Goal: Communication & Community: Answer question/provide support

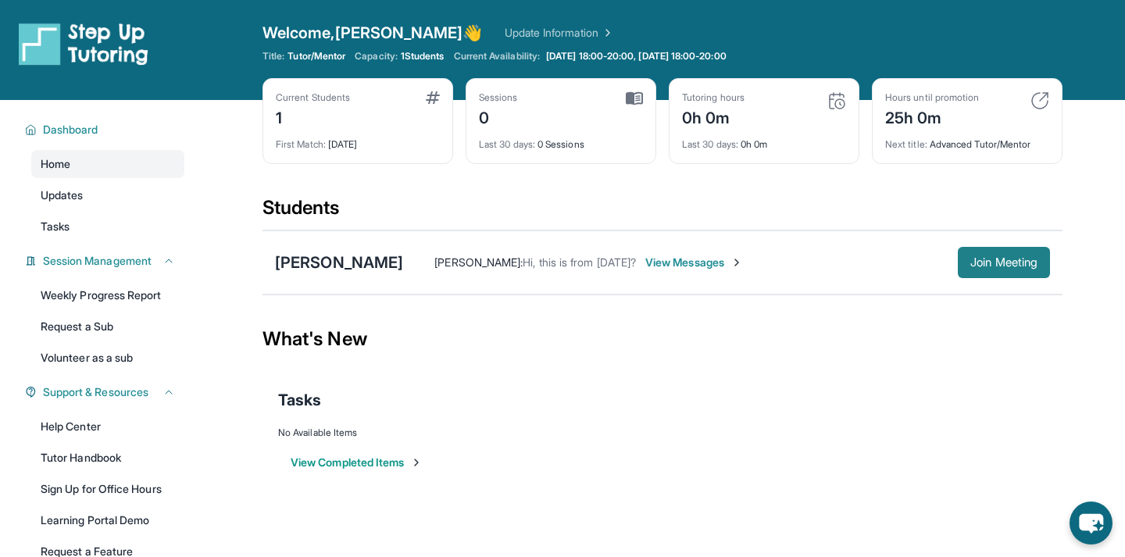
click at [975, 266] on span "Join Meeting" at bounding box center [1003, 262] width 67 height 9
click at [654, 258] on img at bounding box center [660, 262] width 12 height 12
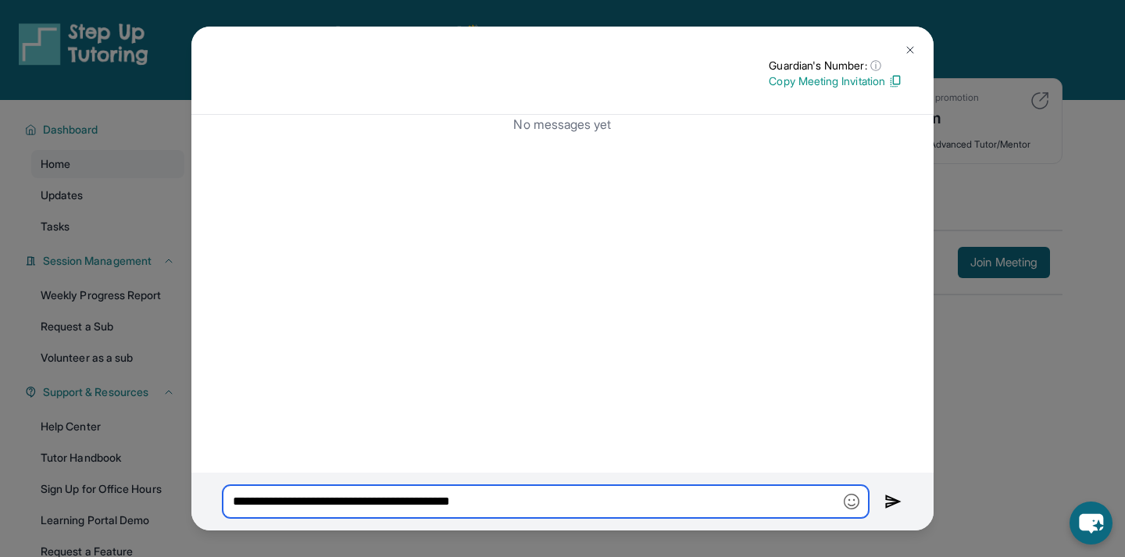
click at [530, 491] on input "**********" at bounding box center [546, 501] width 646 height 33
drag, startPoint x: 552, startPoint y: 501, endPoint x: 184, endPoint y: 446, distance: 372.0
click at [184, 446] on div "**********" at bounding box center [562, 278] width 1125 height 557
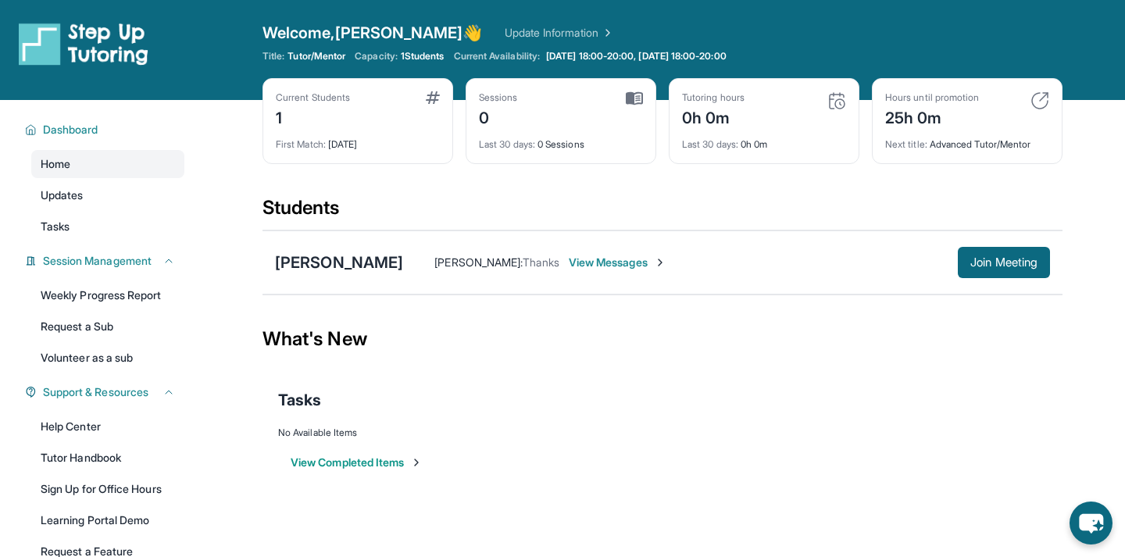
click at [569, 266] on span "View Messages" at bounding box center [618, 263] width 98 height 16
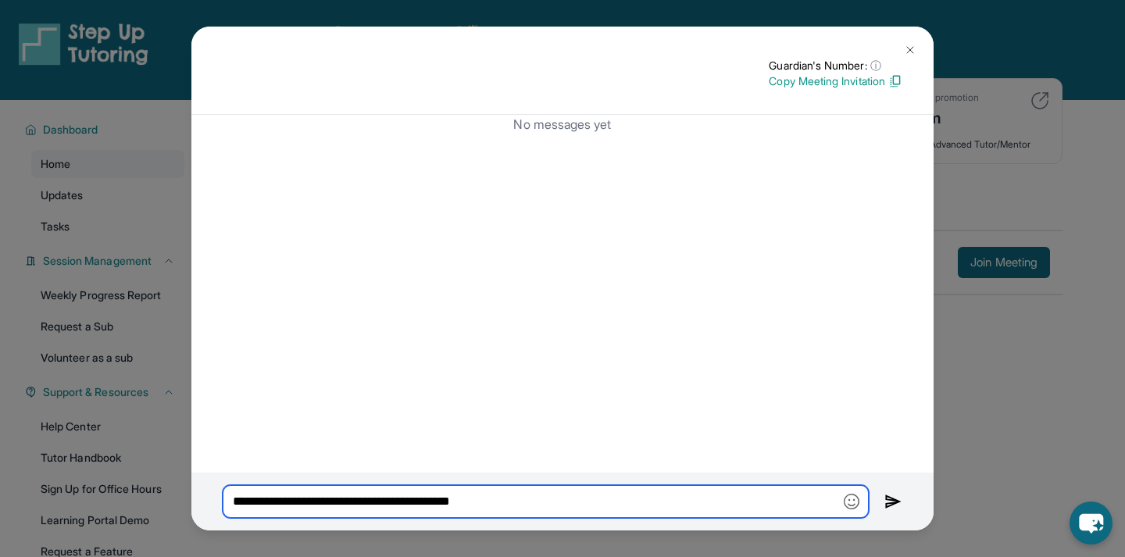
click at [469, 498] on input "**********" at bounding box center [546, 501] width 646 height 33
paste input "**********"
type input "**********"
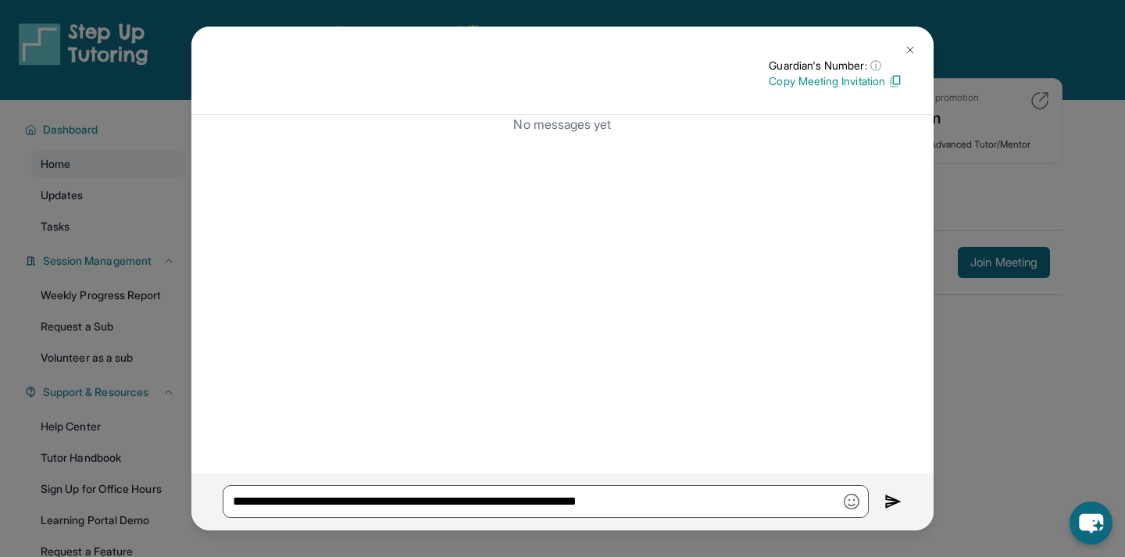
click at [896, 494] on img at bounding box center [893, 501] width 18 height 19
click at [891, 502] on img at bounding box center [893, 501] width 18 height 19
click at [888, 81] on img at bounding box center [895, 81] width 14 height 14
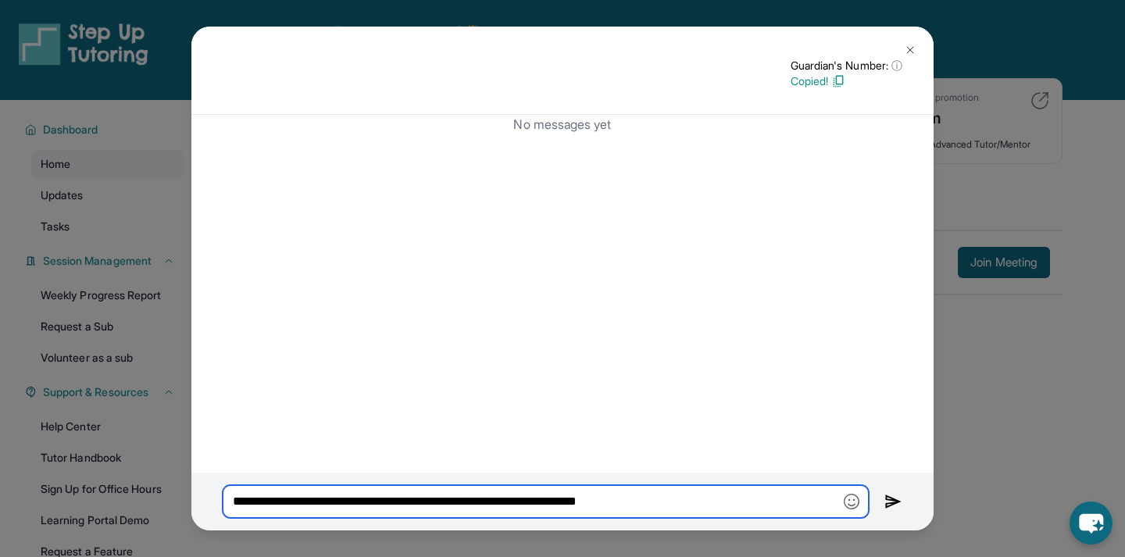
drag, startPoint x: 744, startPoint y: 507, endPoint x: 0, endPoint y: 369, distance: 756.9
click at [0, 369] on div "**********" at bounding box center [562, 278] width 1125 height 557
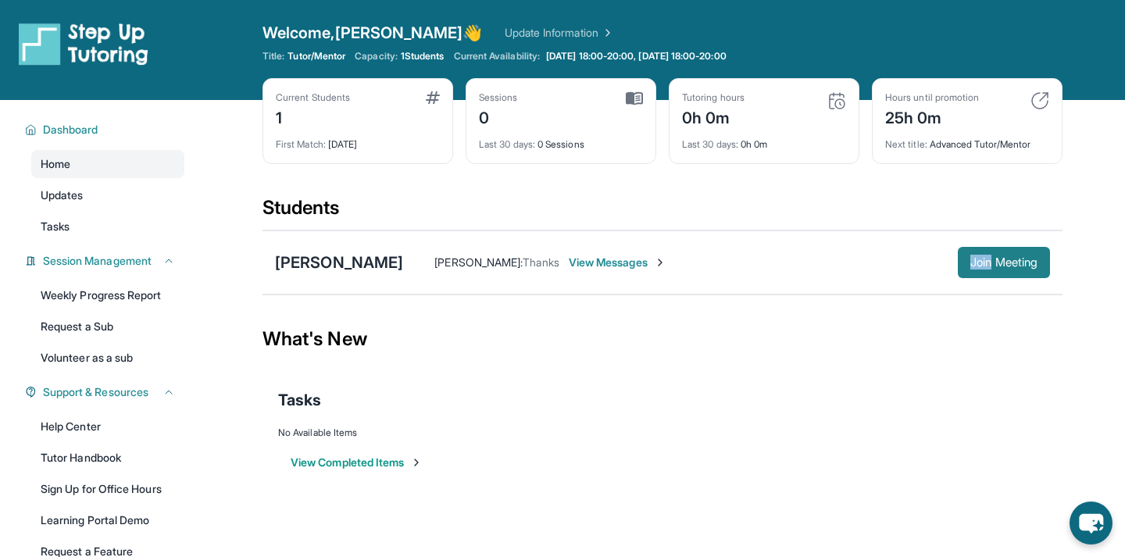
click at [1026, 259] on span "Join Meeting" at bounding box center [1003, 262] width 67 height 9
click at [527, 25] on link "Update Information" at bounding box center [559, 33] width 109 height 16
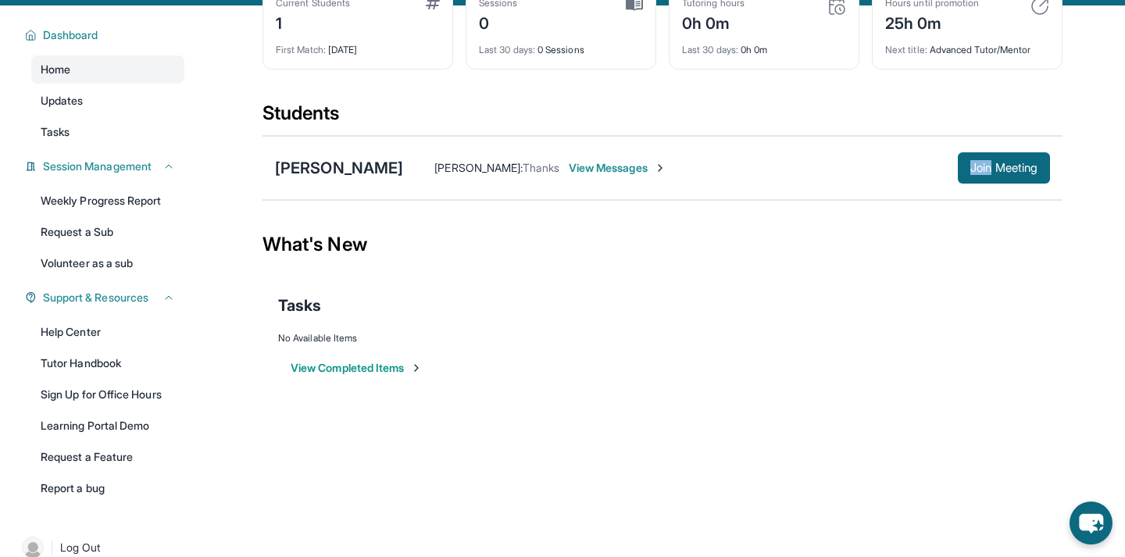
scroll to position [118, 0]
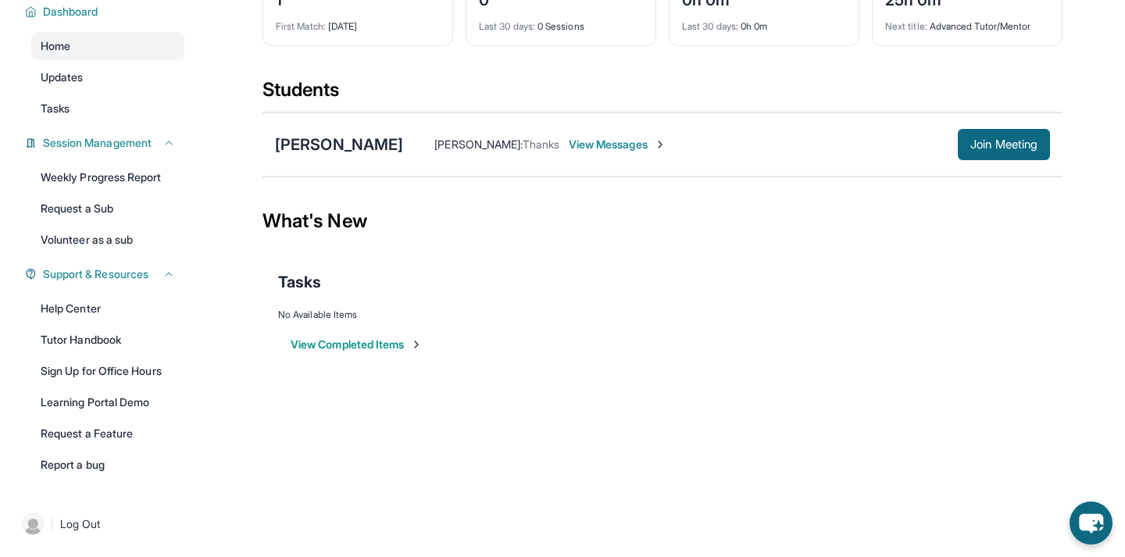
click at [319, 390] on div "Open sidebar Welcome, [PERSON_NAME] 👋 Update Information Title: Tutor/Mentor Ca…" at bounding box center [562, 160] width 1125 height 557
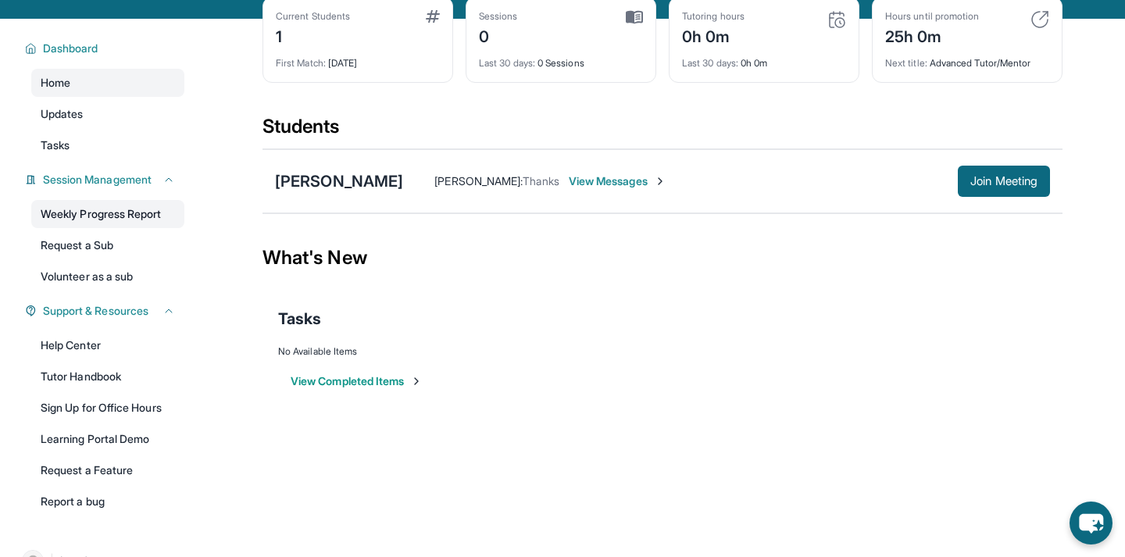
scroll to position [82, 0]
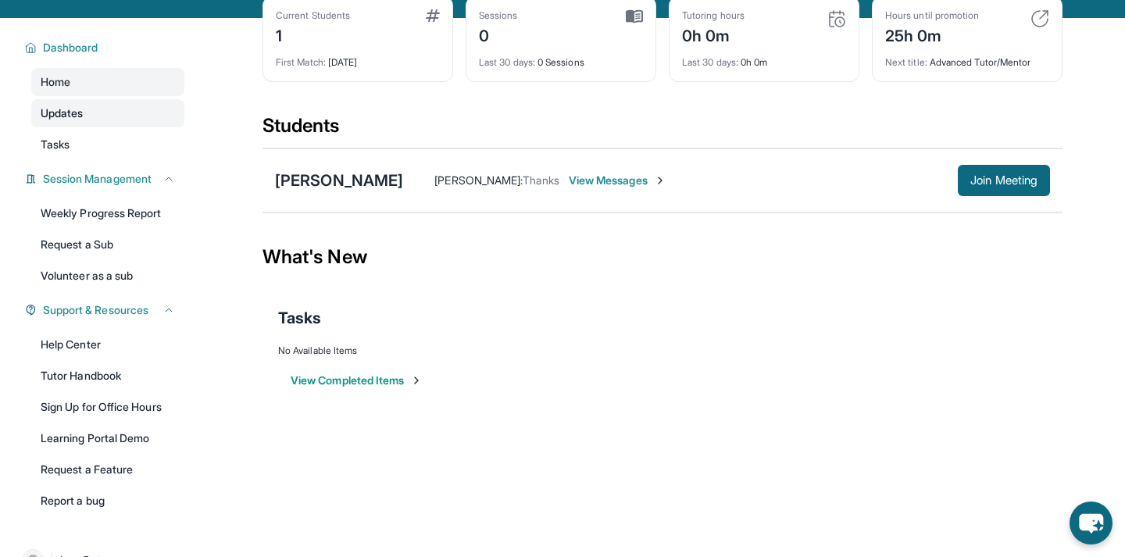
click at [123, 108] on link "Updates" at bounding box center [107, 113] width 153 height 28
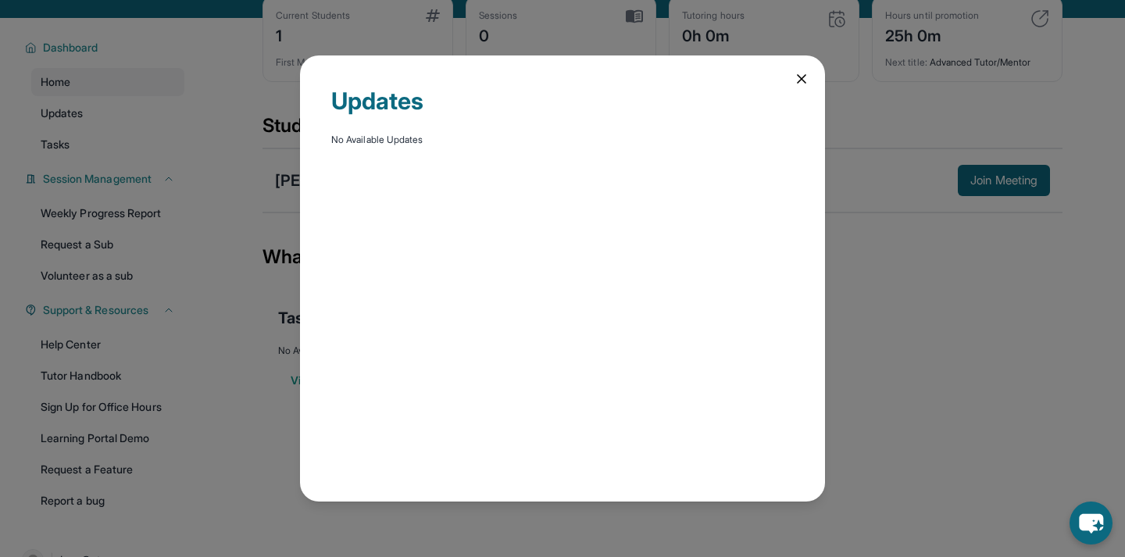
click at [795, 77] on icon at bounding box center [801, 79] width 16 height 16
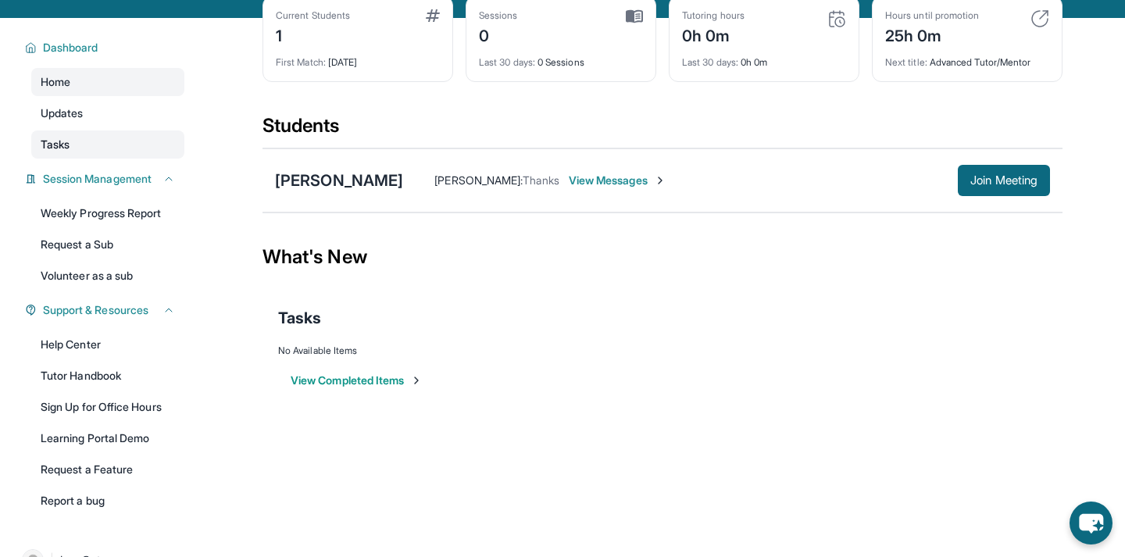
click at [158, 140] on link "Tasks" at bounding box center [107, 144] width 153 height 28
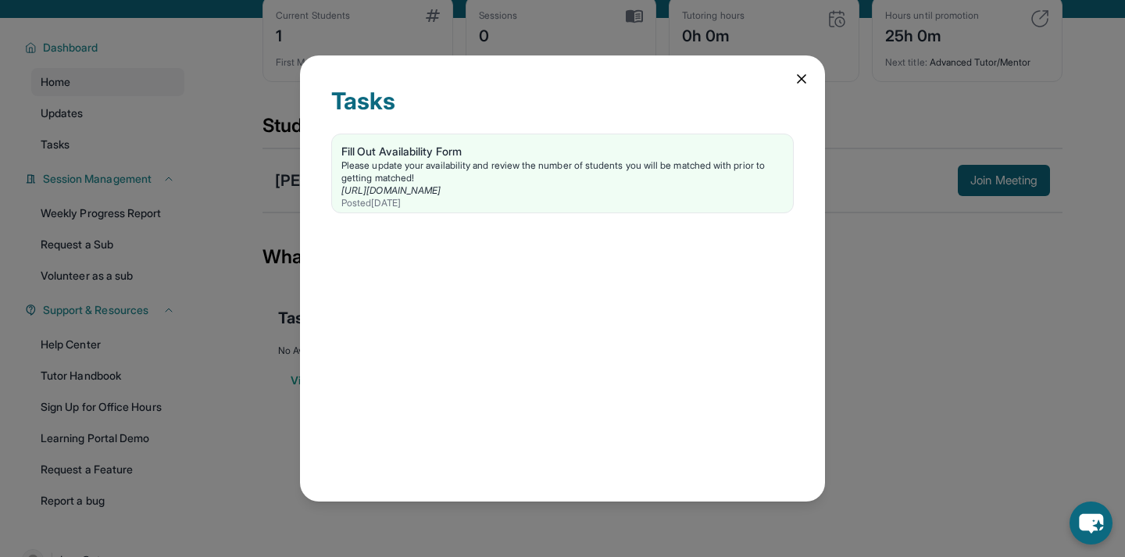
click at [808, 79] on icon at bounding box center [801, 79] width 16 height 16
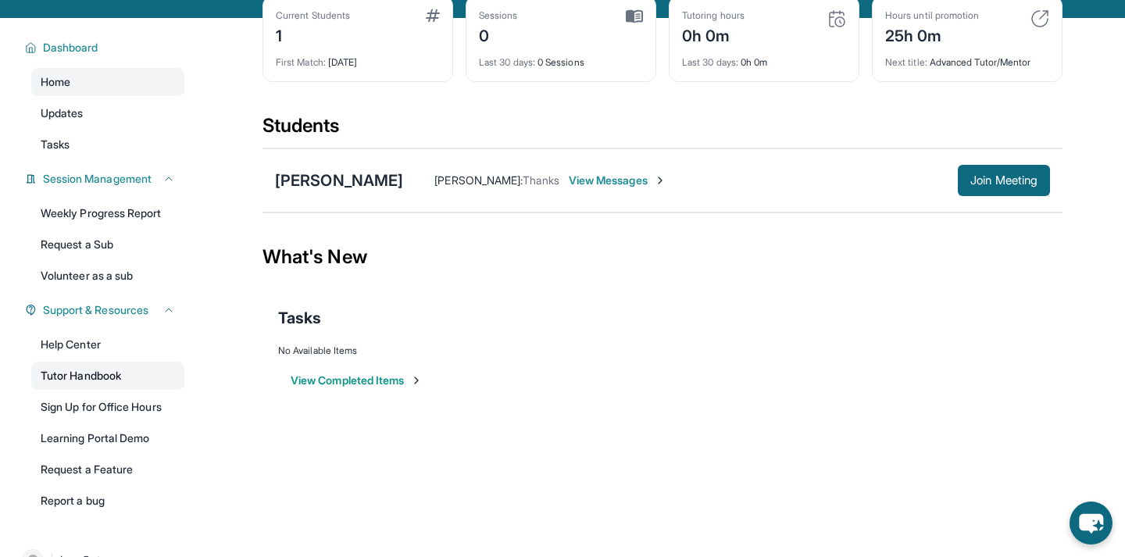
click at [101, 382] on link "Tutor Handbook" at bounding box center [107, 376] width 153 height 28
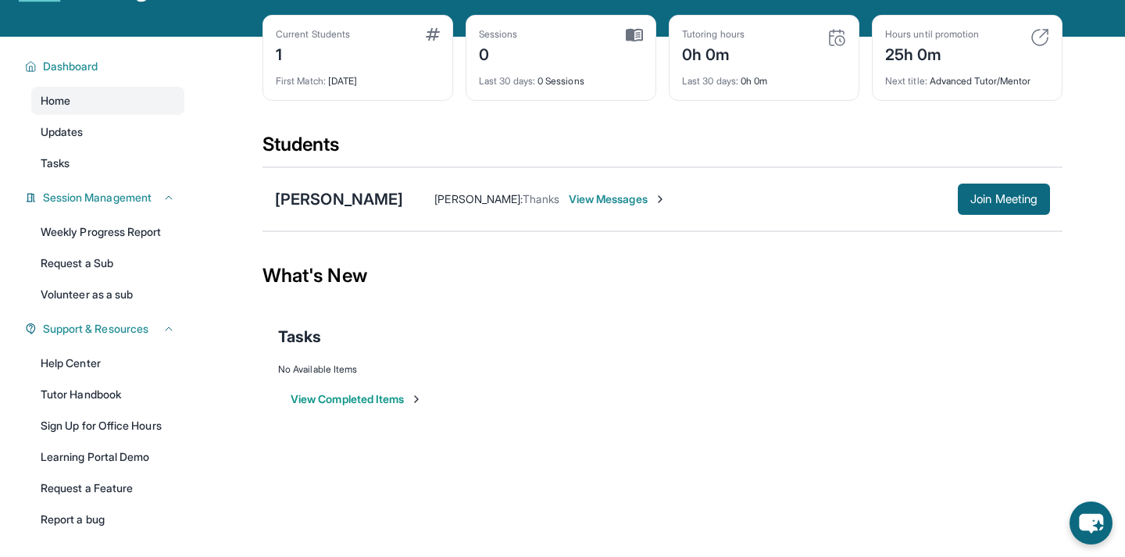
scroll to position [60, 0]
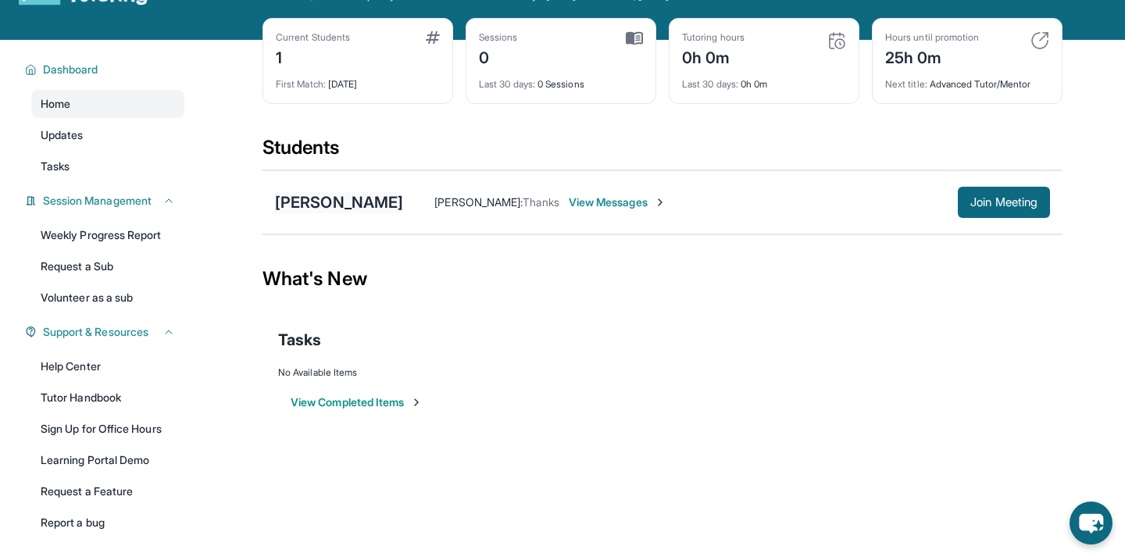
click at [333, 197] on div "[PERSON_NAME]" at bounding box center [339, 202] width 128 height 22
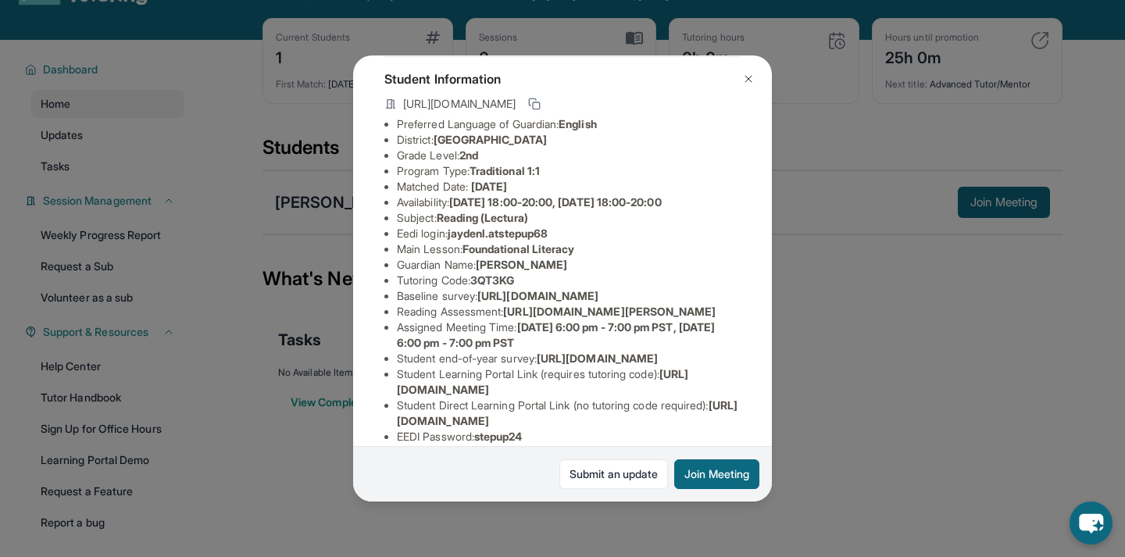
scroll to position [80, 0]
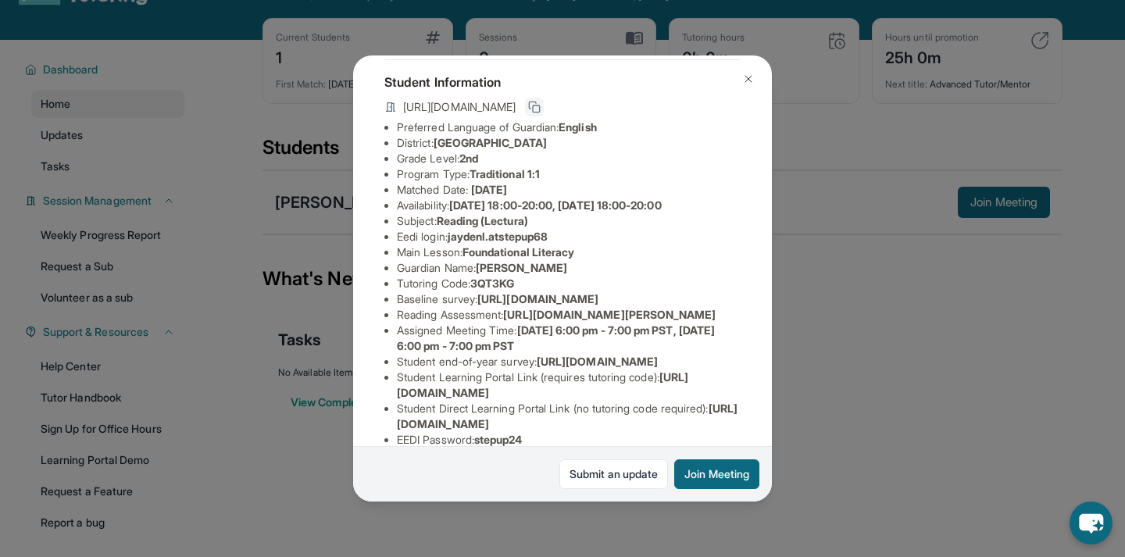
click at [540, 106] on icon at bounding box center [534, 107] width 12 height 12
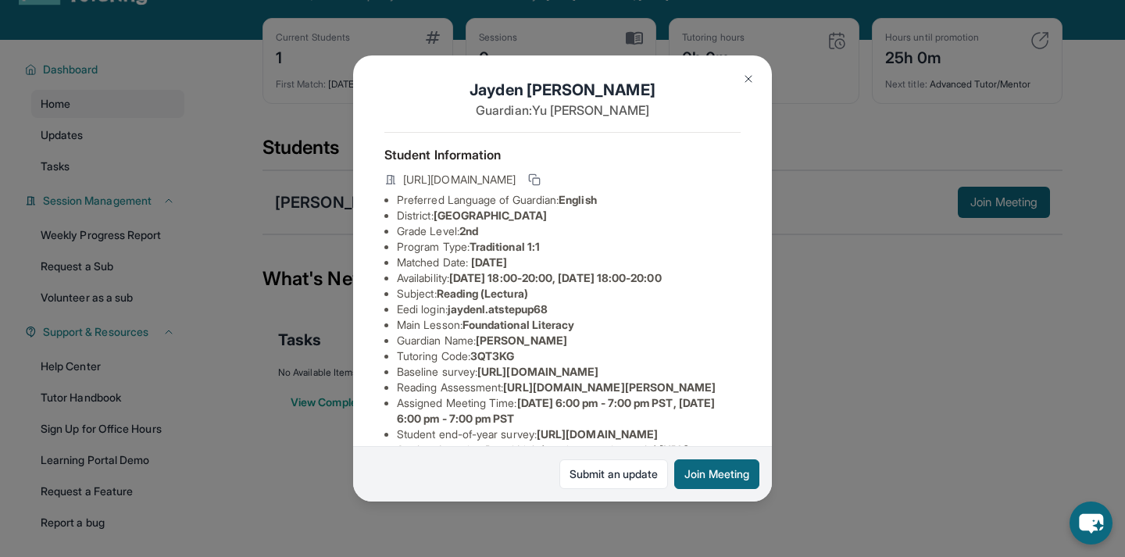
scroll to position [0, 0]
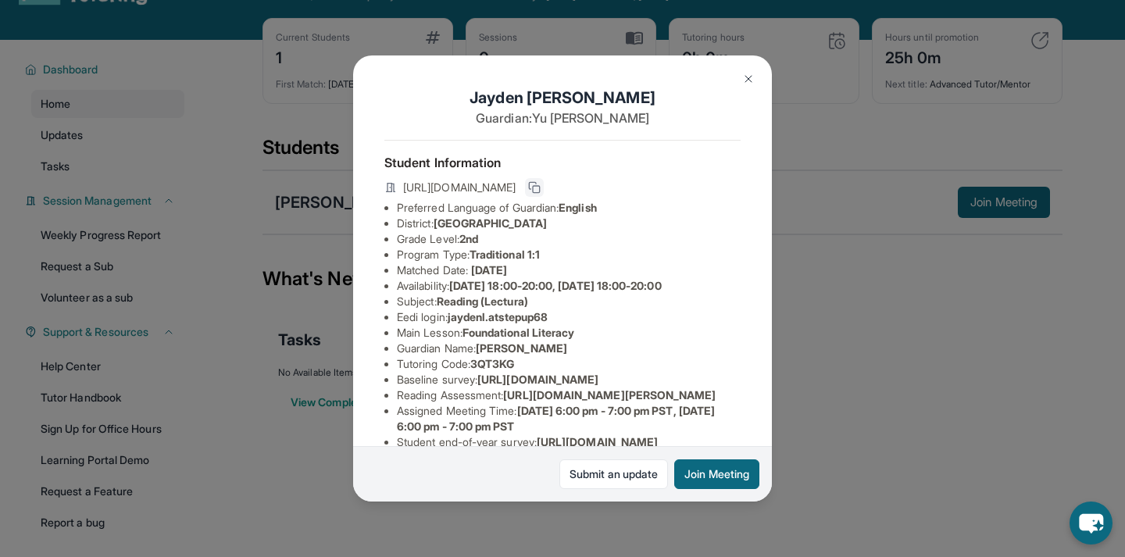
click at [544, 194] on button at bounding box center [534, 187] width 19 height 19
click at [515, 181] on span "[URL][DOMAIN_NAME]" at bounding box center [459, 188] width 112 height 16
click at [540, 187] on icon at bounding box center [534, 187] width 12 height 12
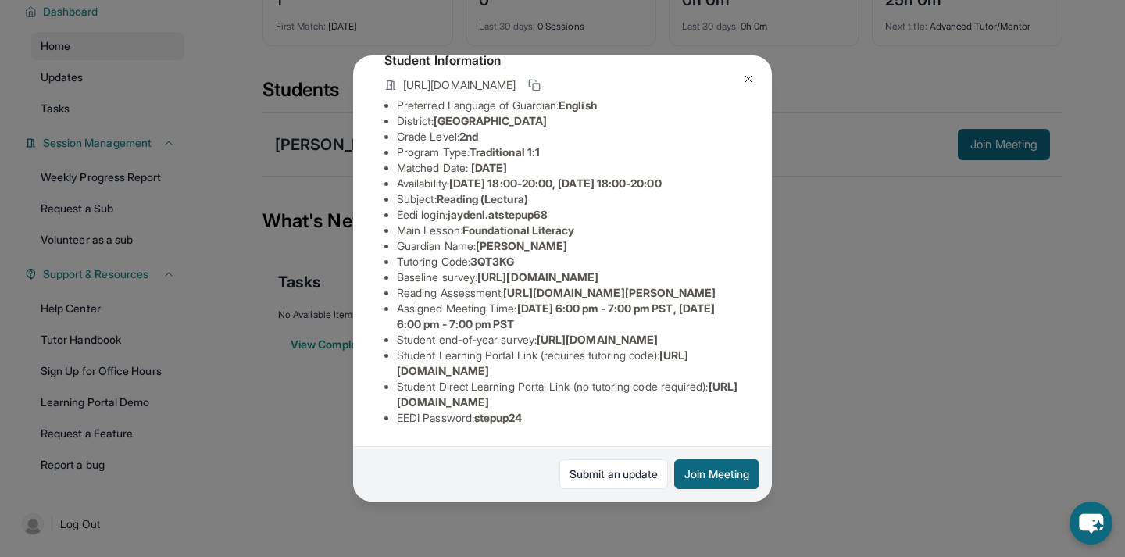
scroll to position [226, 0]
click at [912, 216] on div "[PERSON_NAME] Guardian: [PERSON_NAME] Student Information [URL][DOMAIN_NAME] Pr…" at bounding box center [562, 278] width 1125 height 557
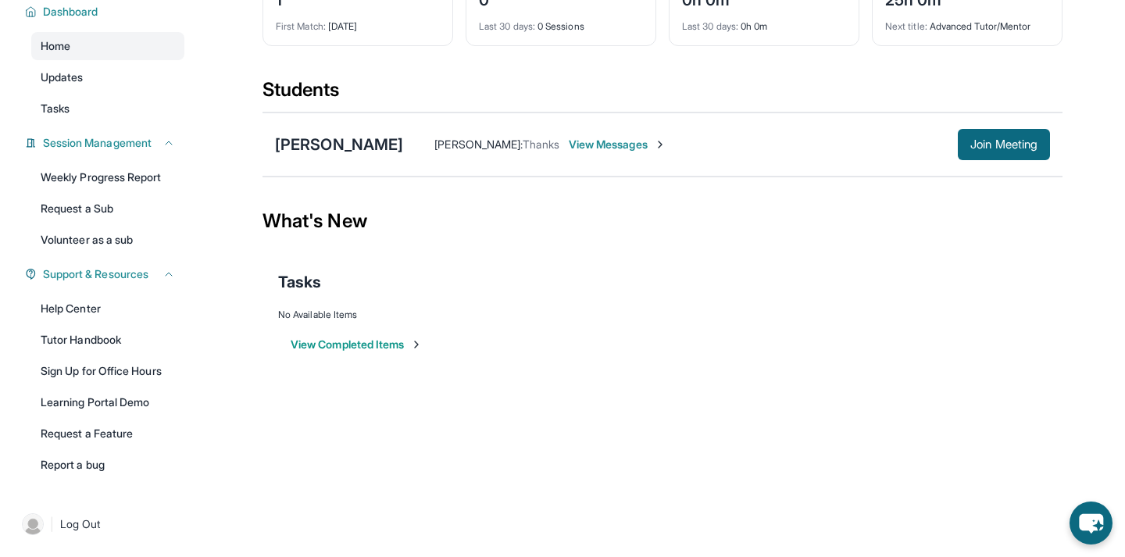
click at [569, 148] on span "View Messages" at bounding box center [618, 145] width 98 height 16
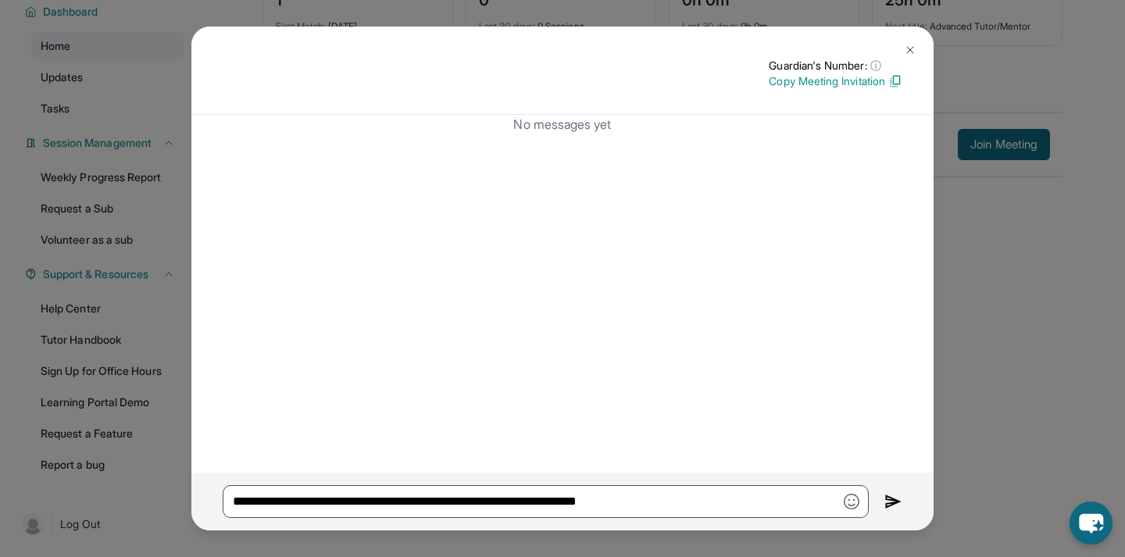
click at [885, 497] on img at bounding box center [893, 501] width 18 height 19
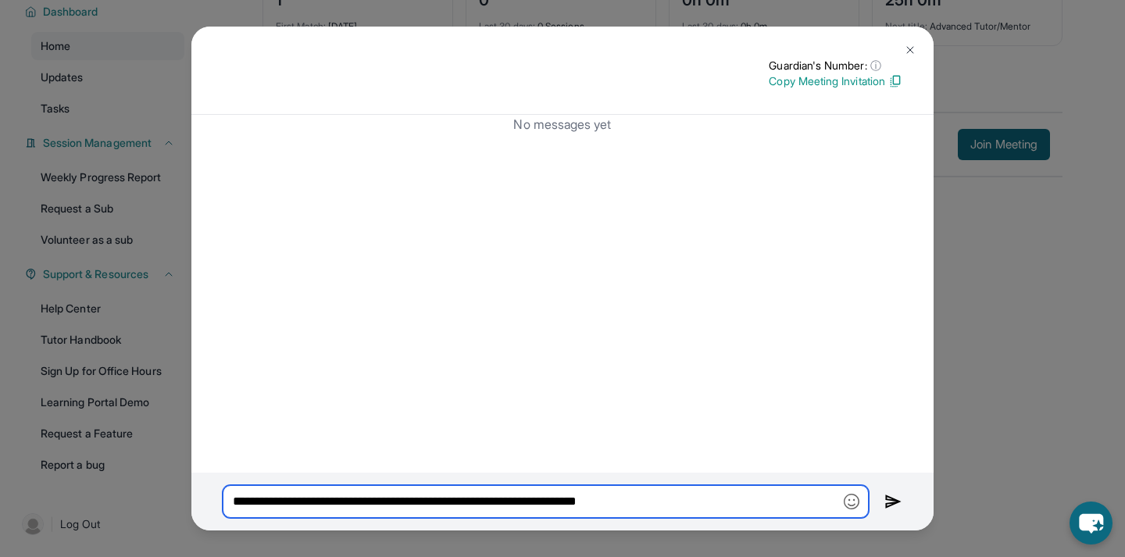
drag, startPoint x: 765, startPoint y: 498, endPoint x: 318, endPoint y: 459, distance: 449.2
click at [318, 459] on div "**********" at bounding box center [562, 278] width 742 height 503
type input "*"
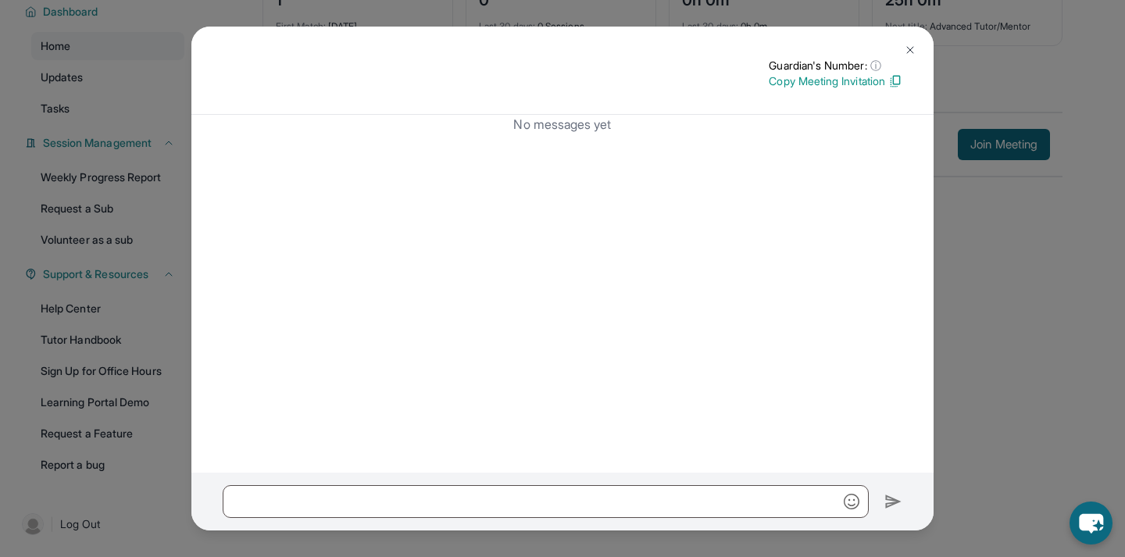
click at [907, 47] on img at bounding box center [910, 50] width 12 height 12
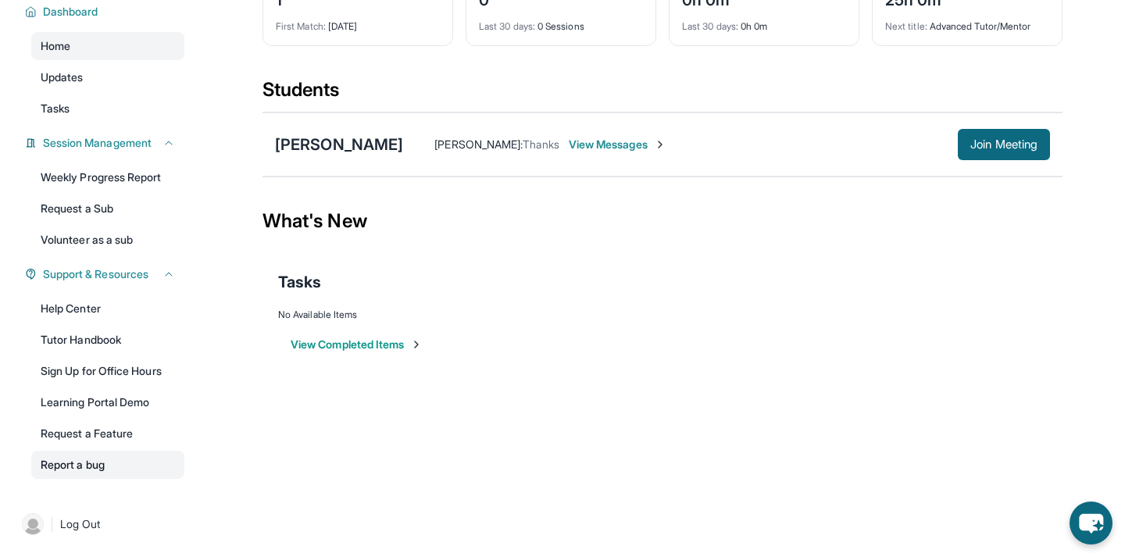
click at [91, 464] on link "Report a bug" at bounding box center [107, 465] width 153 height 28
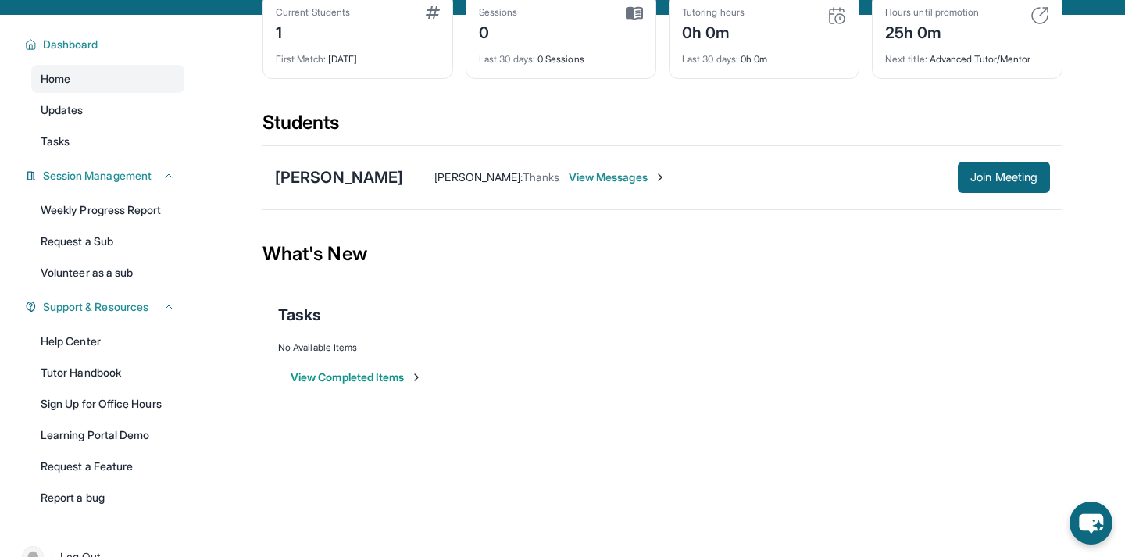
scroll to position [118, 0]
